Goal: Task Accomplishment & Management: Manage account settings

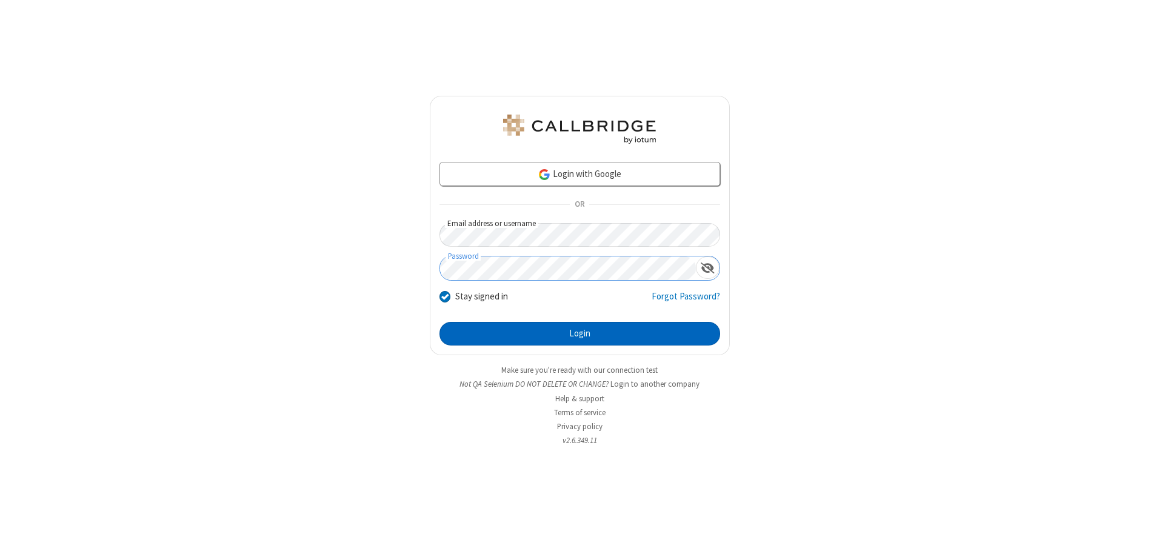
click at [579, 333] on button "Login" at bounding box center [579, 334] width 281 height 24
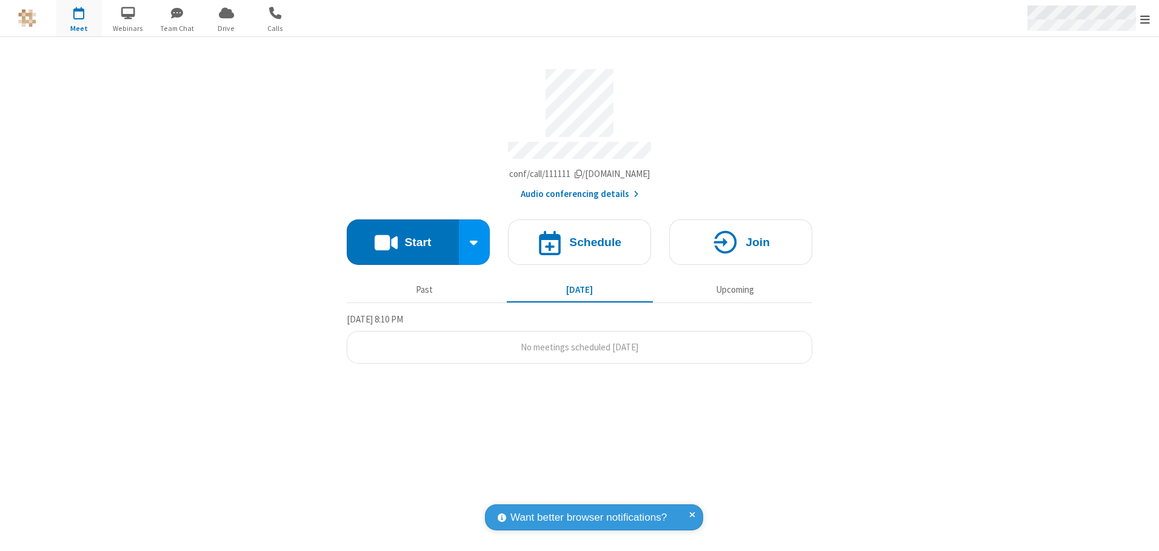
click at [1145, 19] on span "Open menu" at bounding box center [1145, 19] width 10 height 12
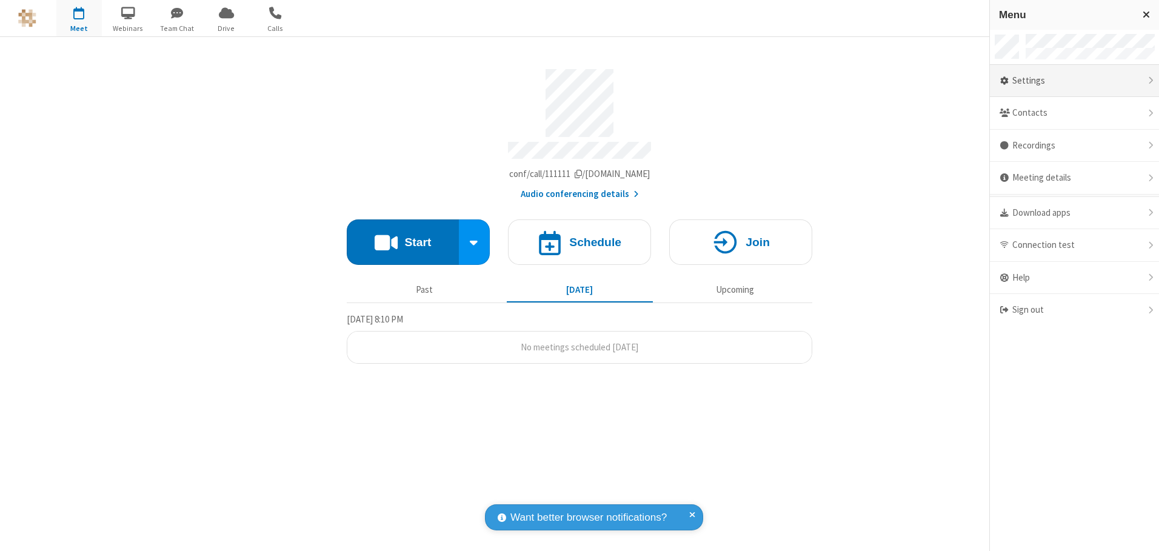
click at [1074, 81] on div "Settings" at bounding box center [1074, 81] width 169 height 33
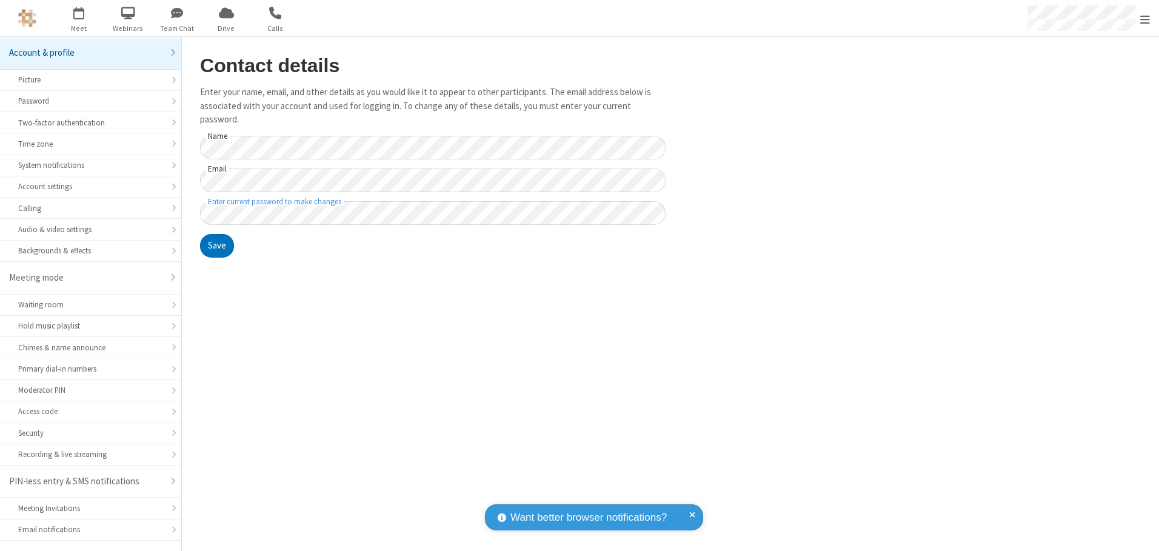
scroll to position [21, 0]
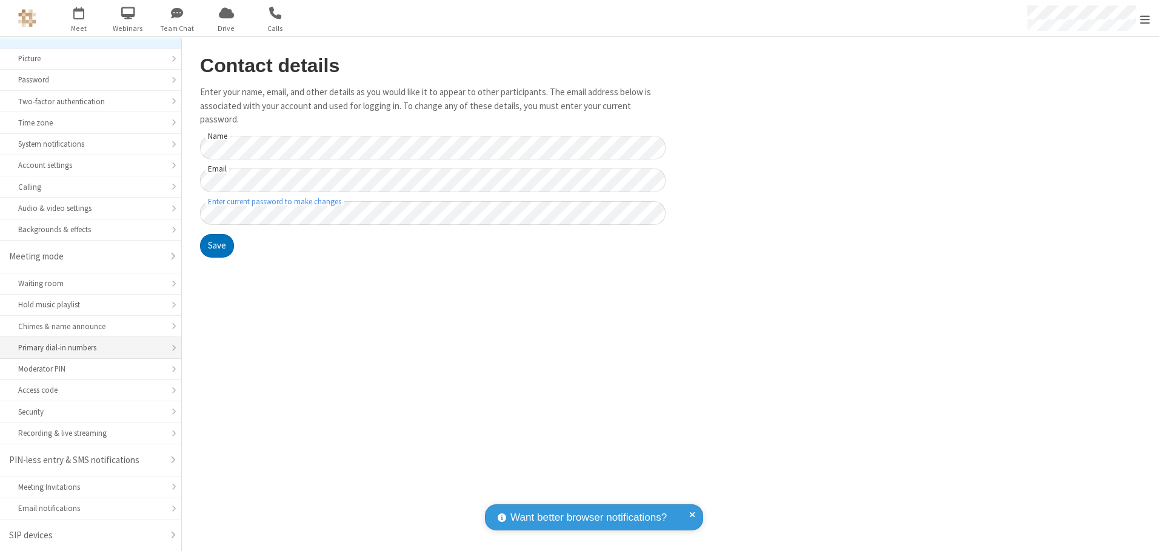
click at [86, 348] on div "Primary dial-in numbers" at bounding box center [90, 348] width 145 height 12
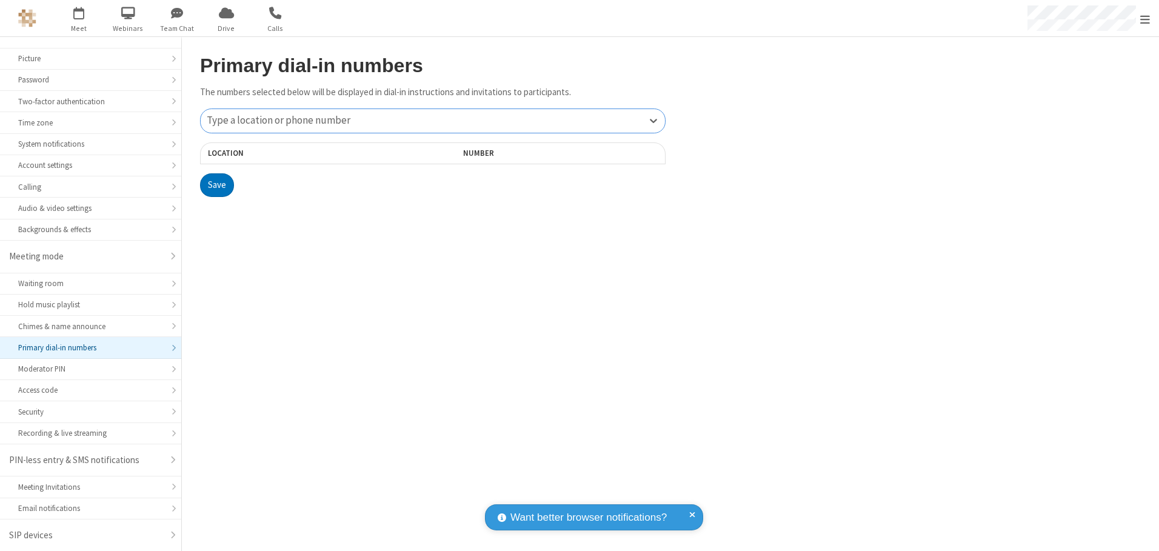
click at [433, 121] on div "Type a location or phone number" at bounding box center [433, 121] width 464 height 24
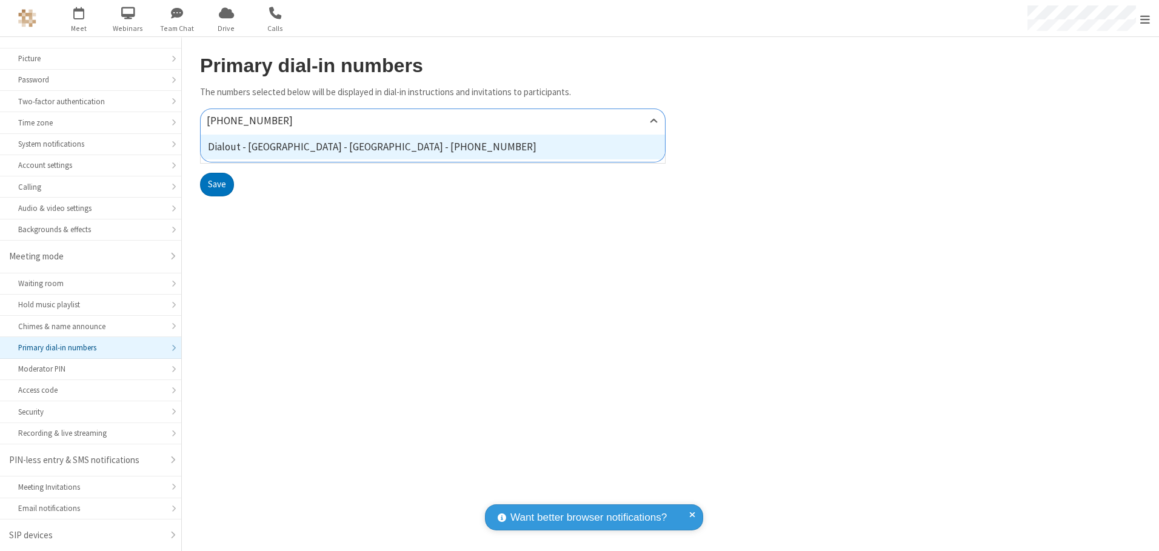
type input "[PHONE_NUMBER]"
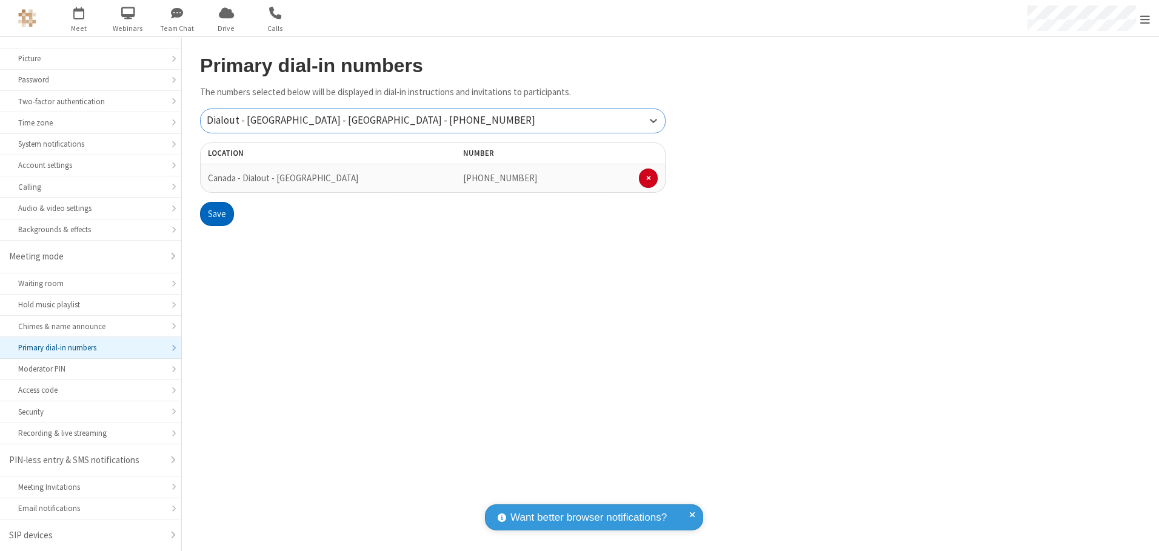
click at [216, 214] on button "Save" at bounding box center [217, 214] width 34 height 24
